Goal: Find specific page/section: Find specific page/section

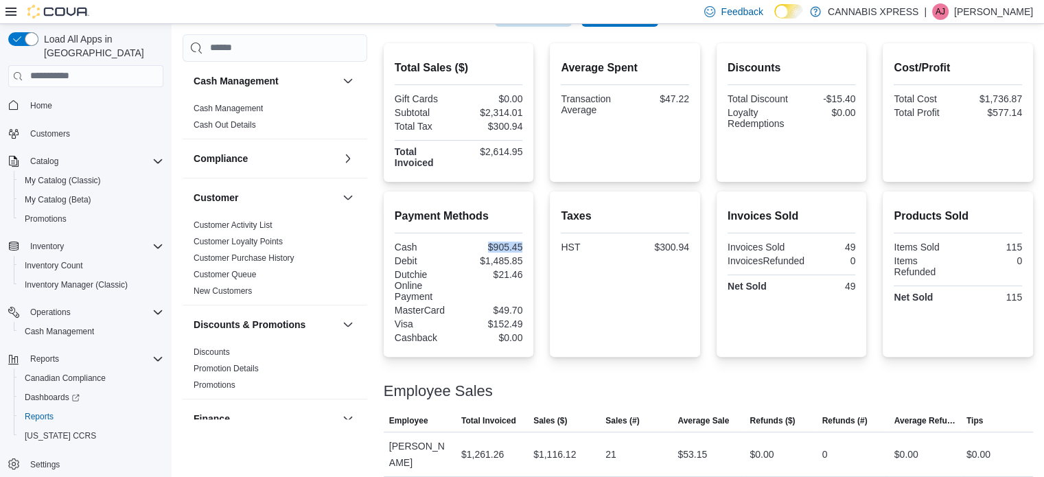
scroll to position [823, 0]
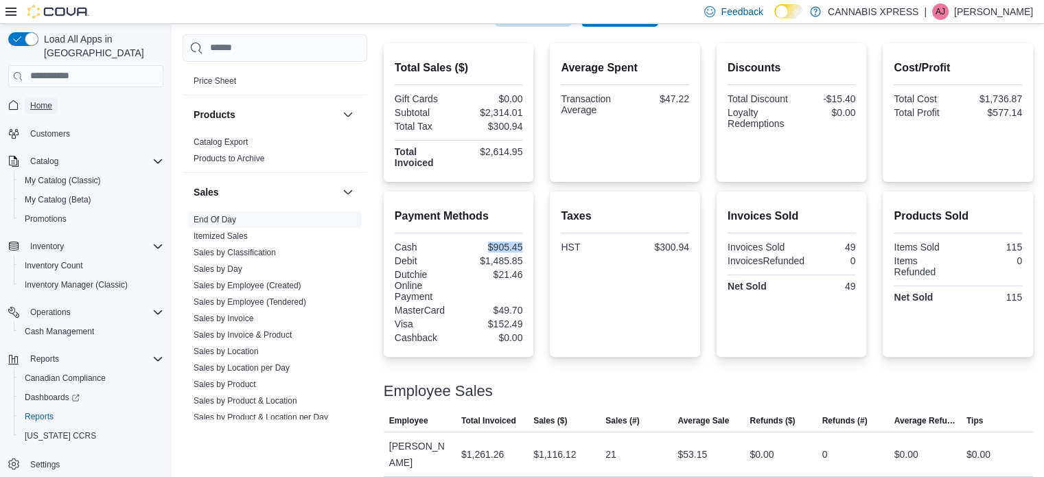
click at [38, 100] on span "Home" at bounding box center [41, 105] width 22 height 11
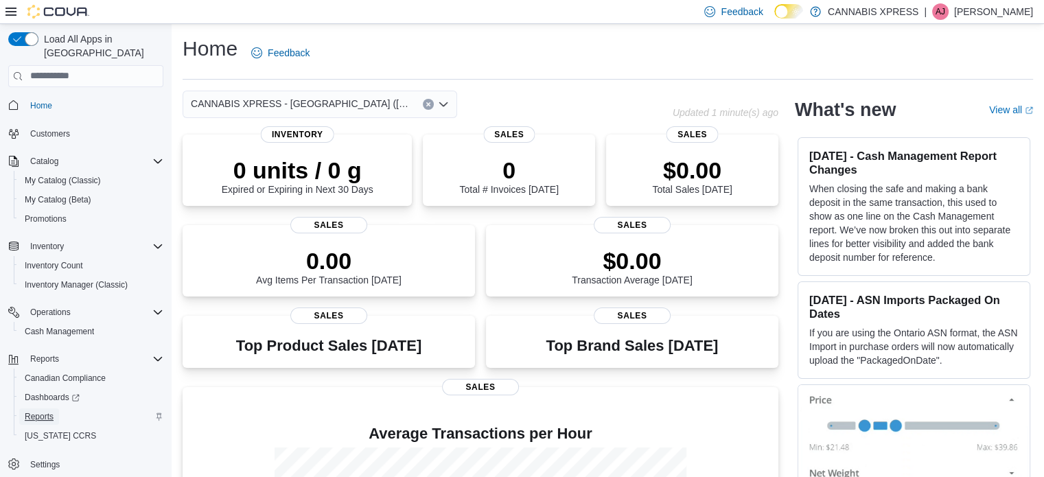
click at [47, 411] on span "Reports" at bounding box center [39, 416] width 29 height 11
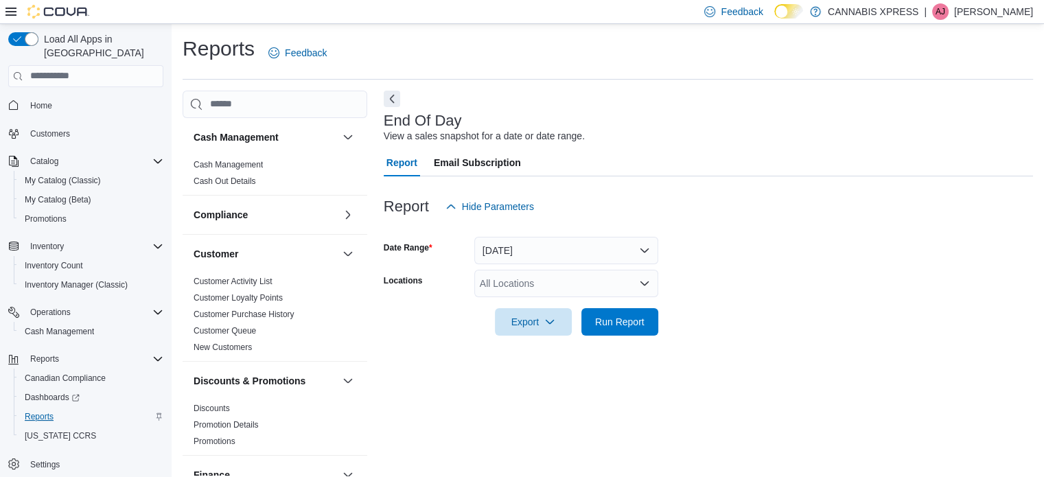
scroll to position [9, 0]
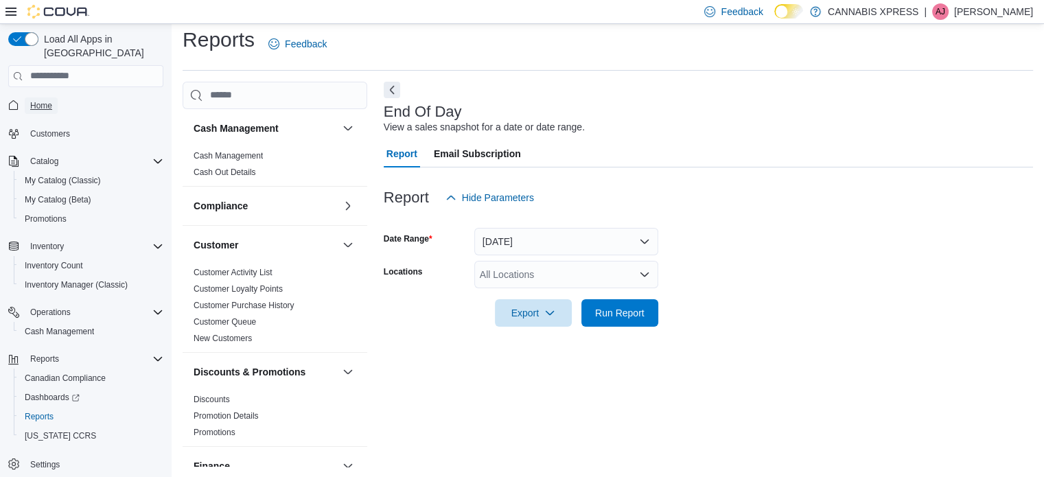
click at [51, 100] on span "Home" at bounding box center [41, 105] width 22 height 11
